Goal: Check status: Check status

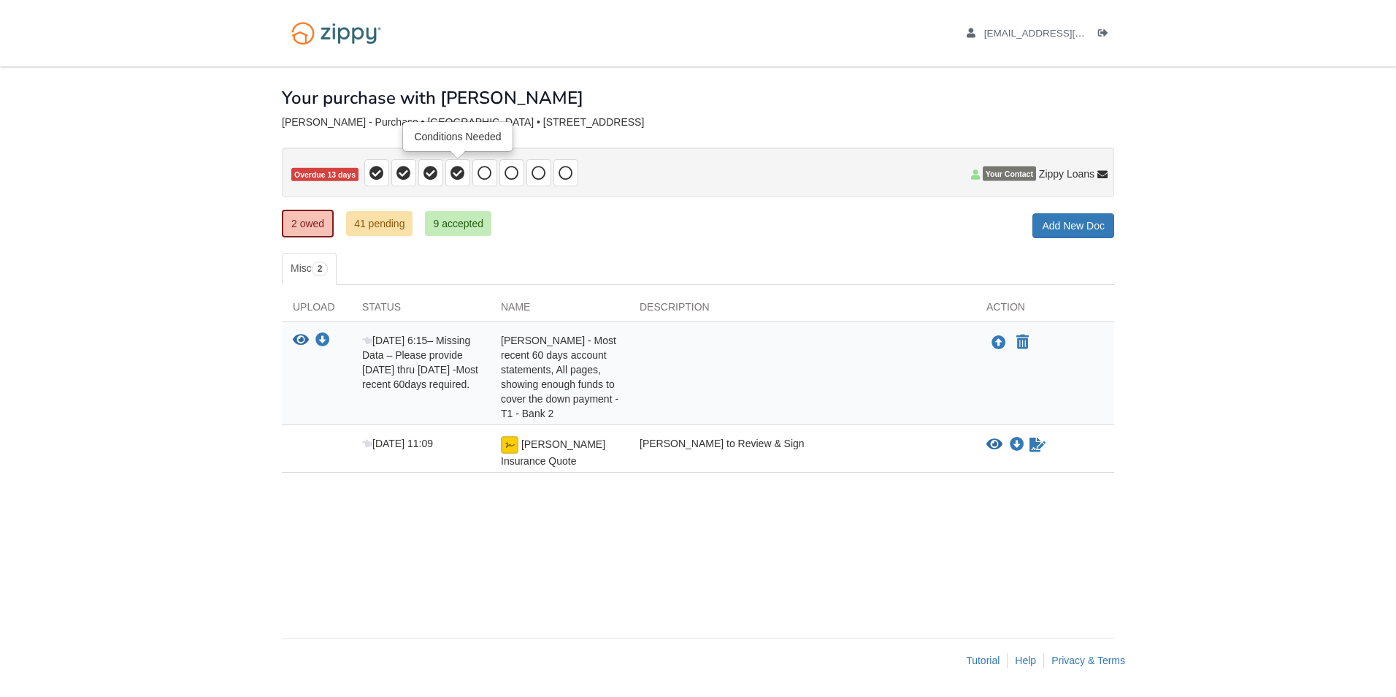
click at [451, 170] on icon at bounding box center [458, 173] width 15 height 15
click at [507, 445] on img at bounding box center [510, 445] width 18 height 18
click at [1031, 445] on icon "Sign Form" at bounding box center [1038, 444] width 16 height 15
click at [394, 223] on link "41 pending" at bounding box center [379, 223] width 66 height 25
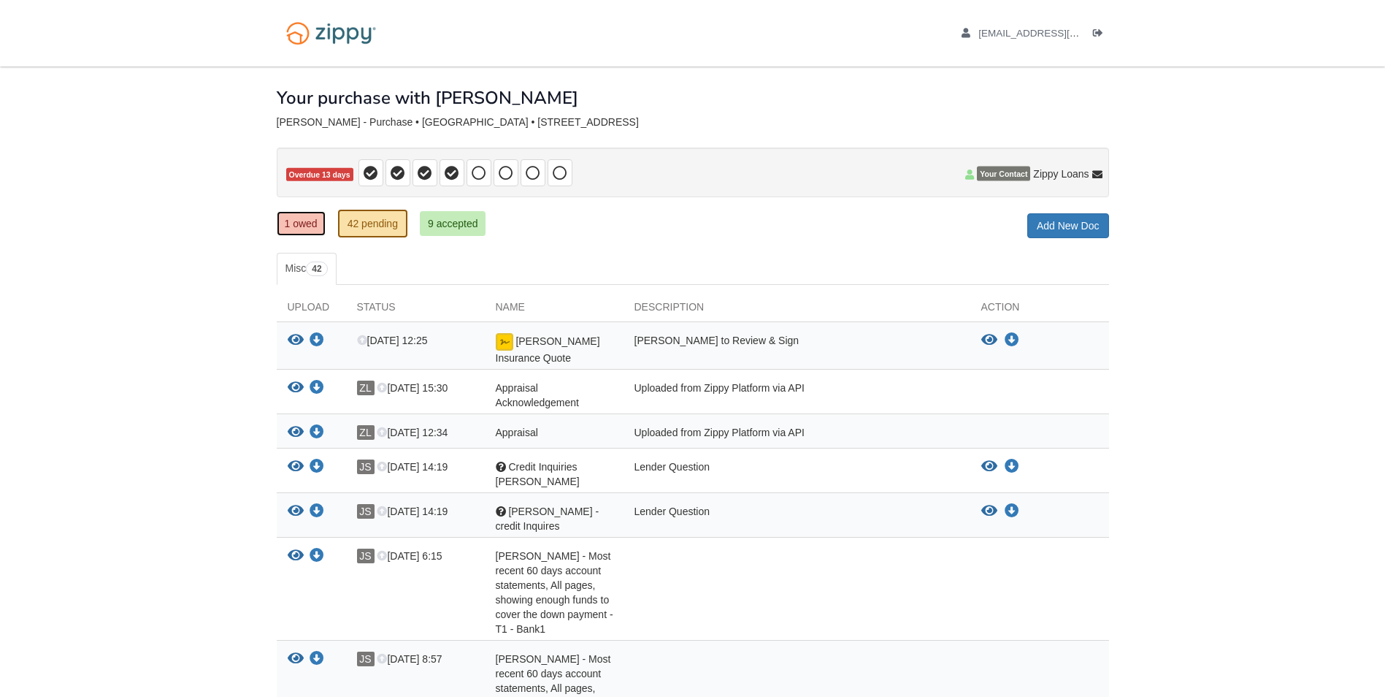
click at [296, 229] on link "1 owed" at bounding box center [301, 223] width 49 height 25
